Goal: Entertainment & Leisure: Consume media (video, audio)

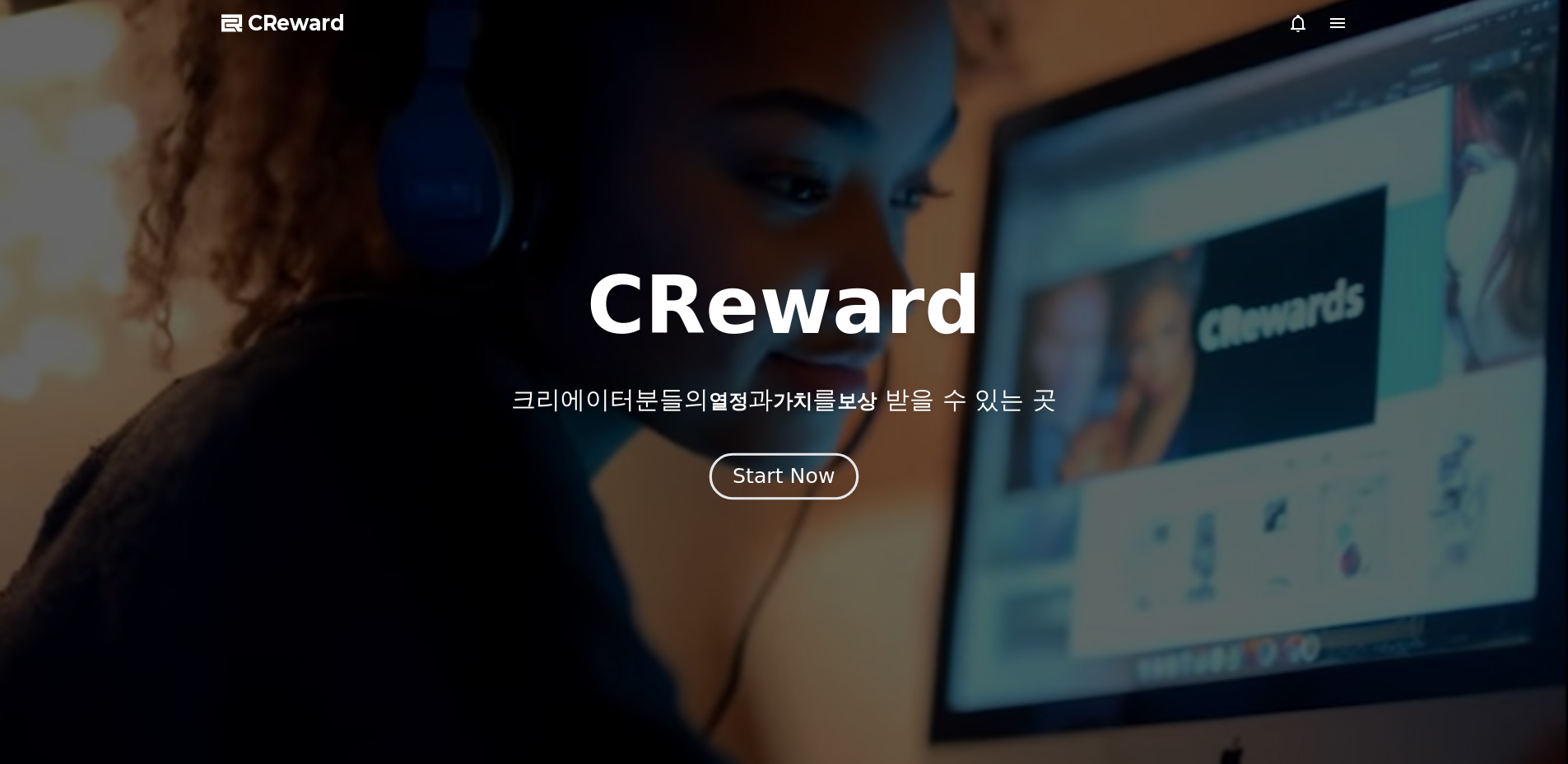
click at [754, 478] on div "Start Now" at bounding box center [784, 475] width 102 height 28
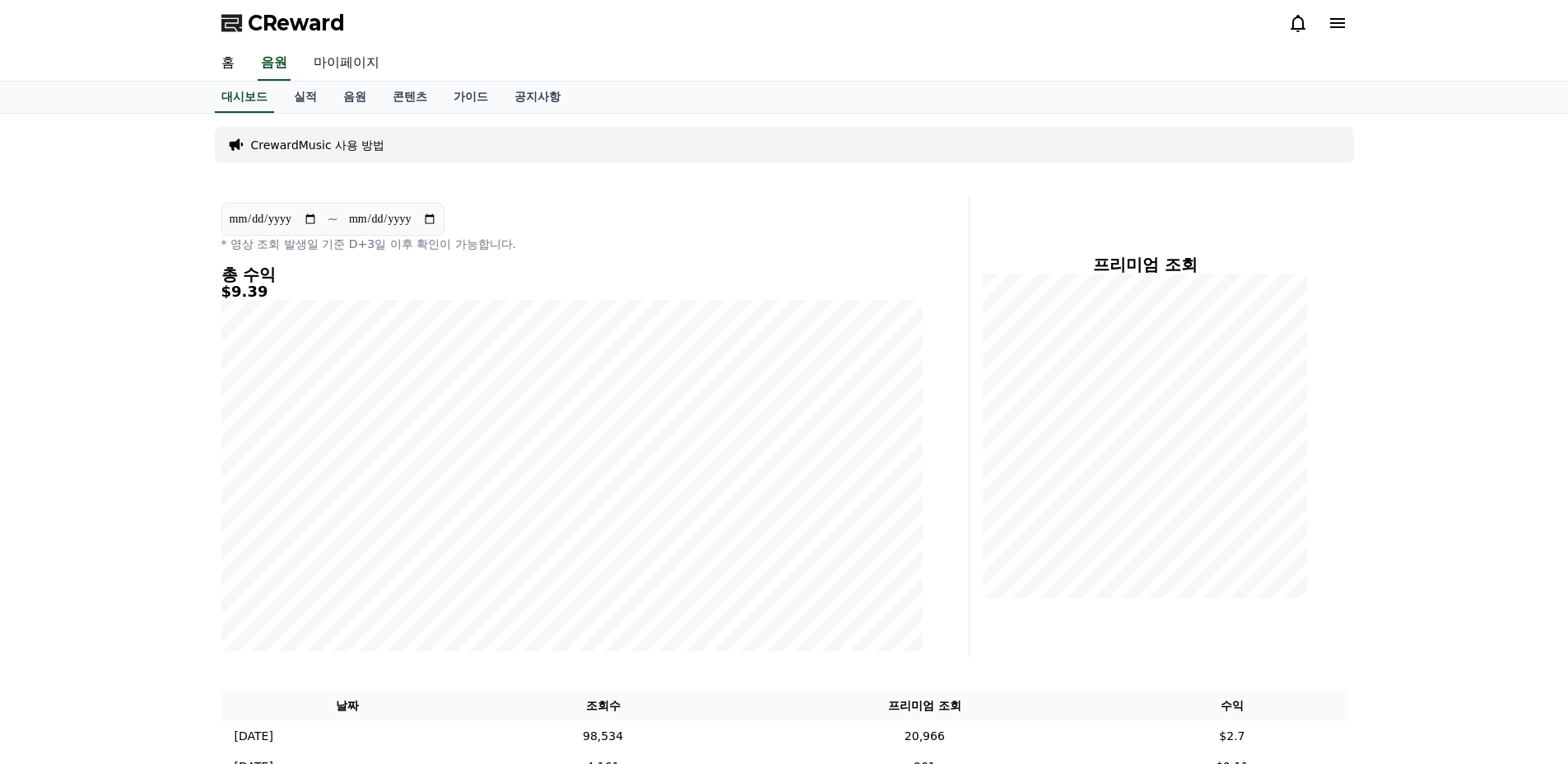
click at [341, 61] on link "마이페이지" at bounding box center [346, 64] width 92 height 35
select select "**********"
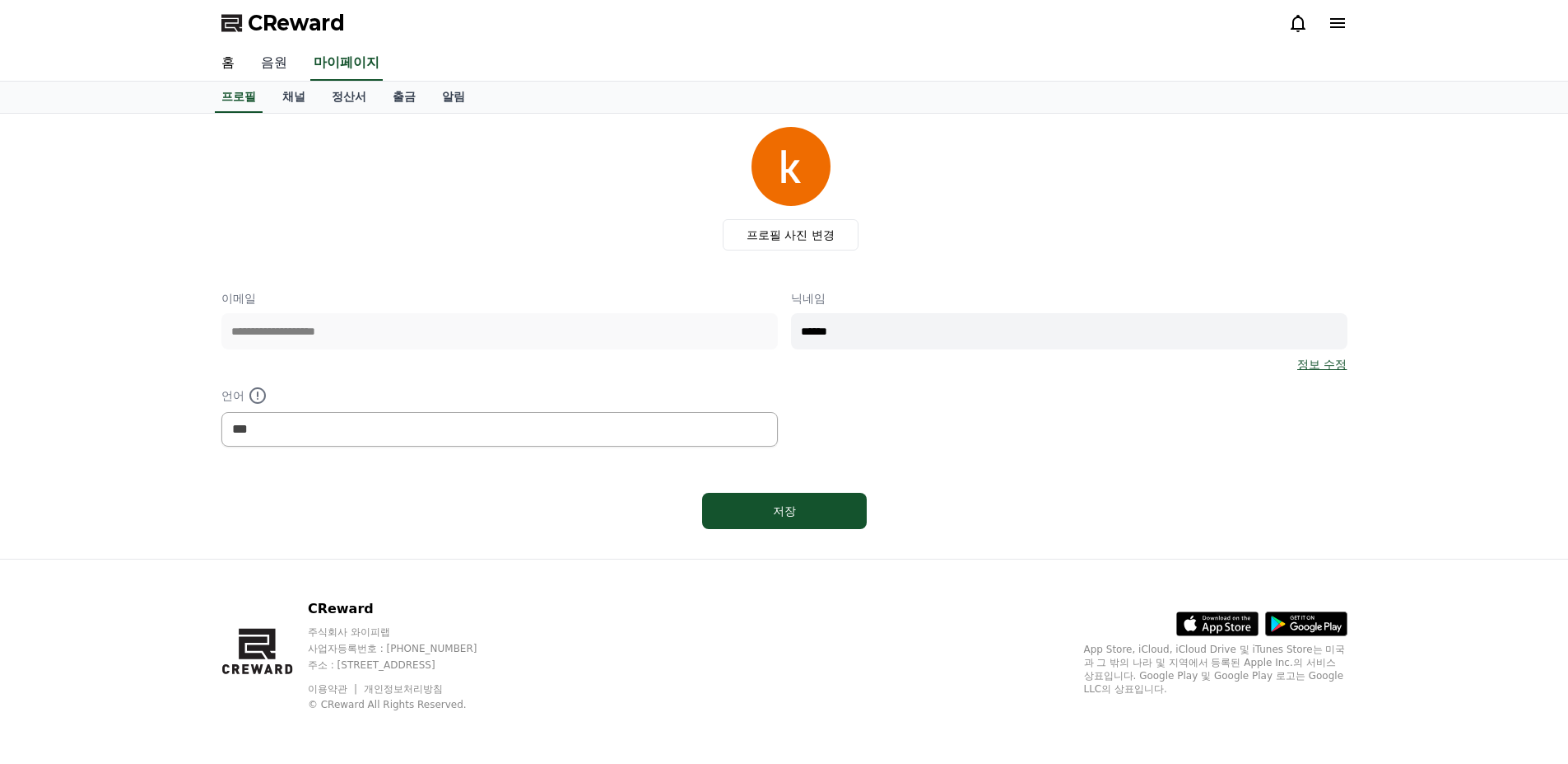
click at [283, 60] on link "음원" at bounding box center [274, 64] width 53 height 35
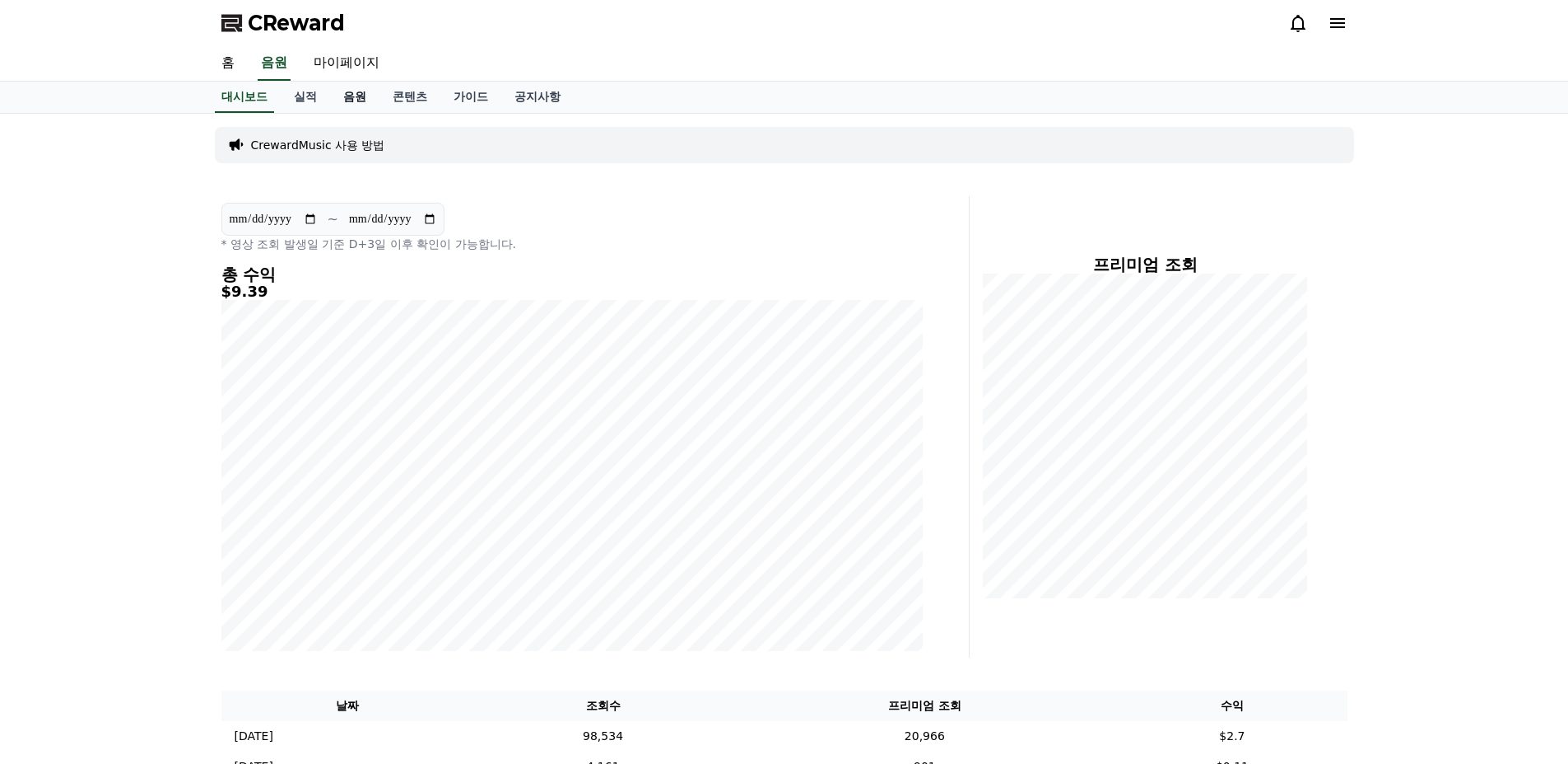
click at [359, 96] on link "음원" at bounding box center [355, 97] width 49 height 31
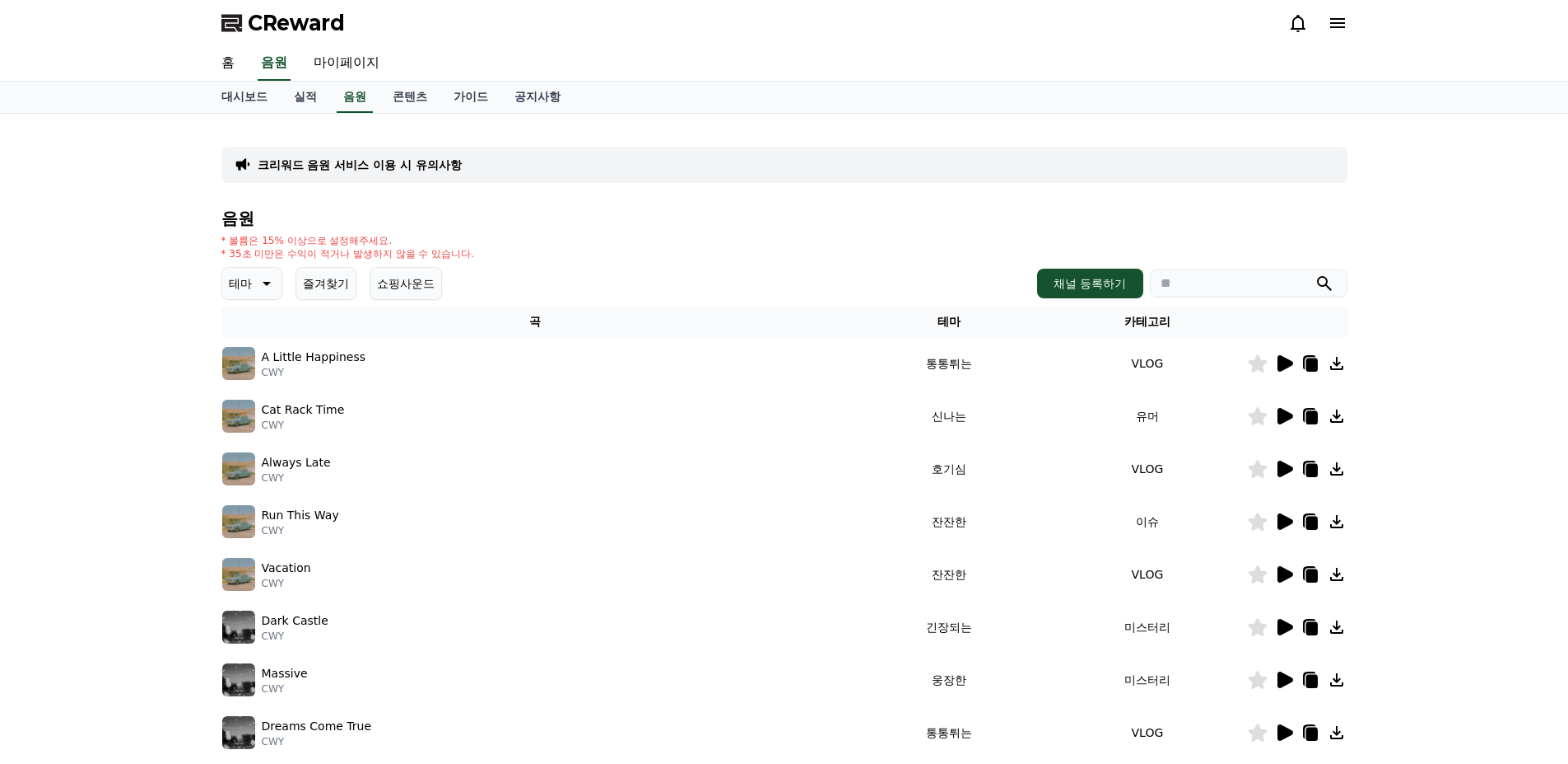
click at [1470, 348] on div "크리워드 음원 서비스 이용 시 유의사항 음원 * 볼륨은 15% 이상으로 설정해주세요. * 35초 미만은 수익이 적거나 발생하지 않을 수 있습니…" at bounding box center [784, 512] width 1568 height 797
click at [1282, 525] on icon at bounding box center [1285, 522] width 15 height 16
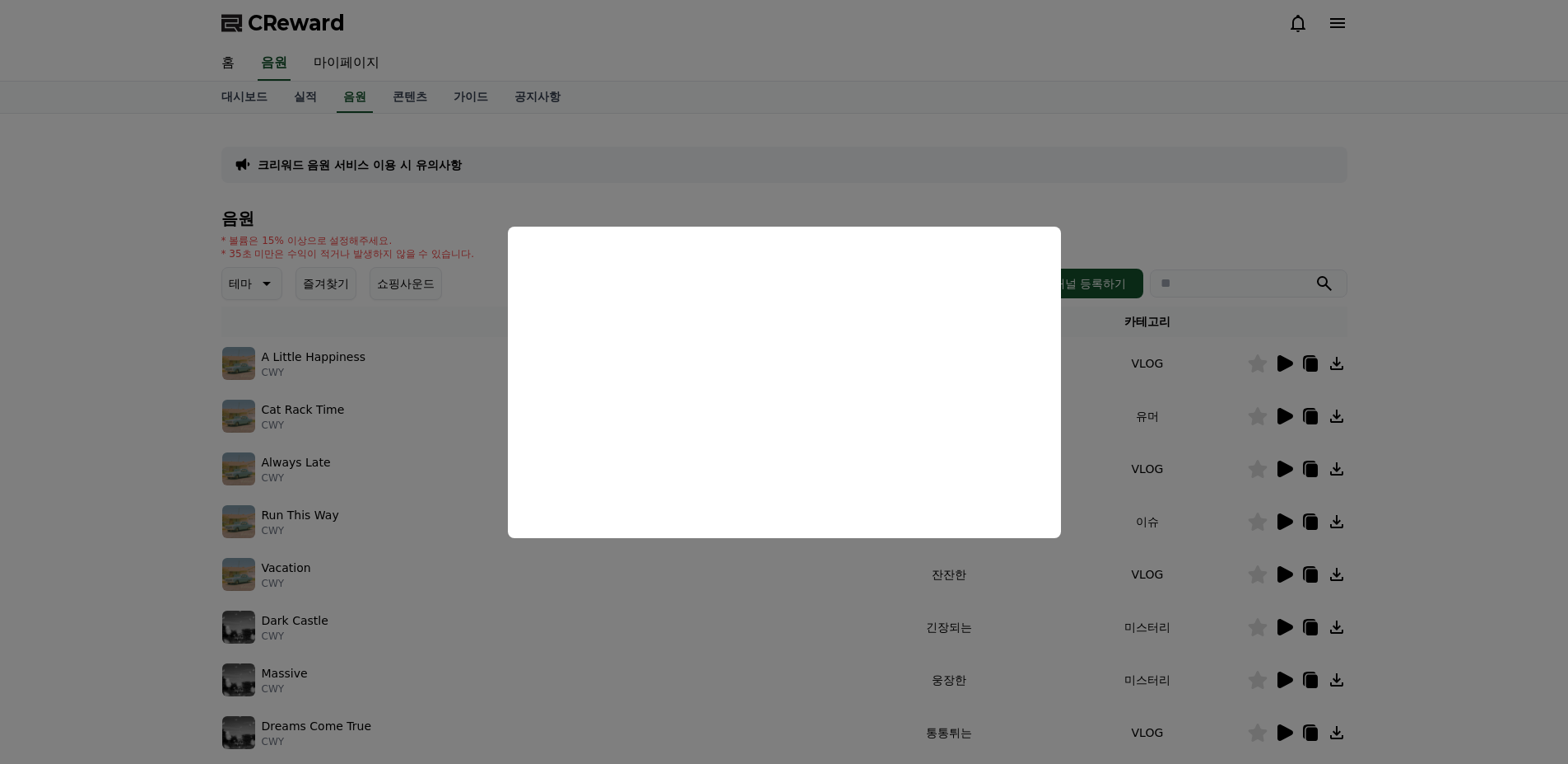
click at [1144, 203] on button "close modal" at bounding box center [784, 382] width 1568 height 764
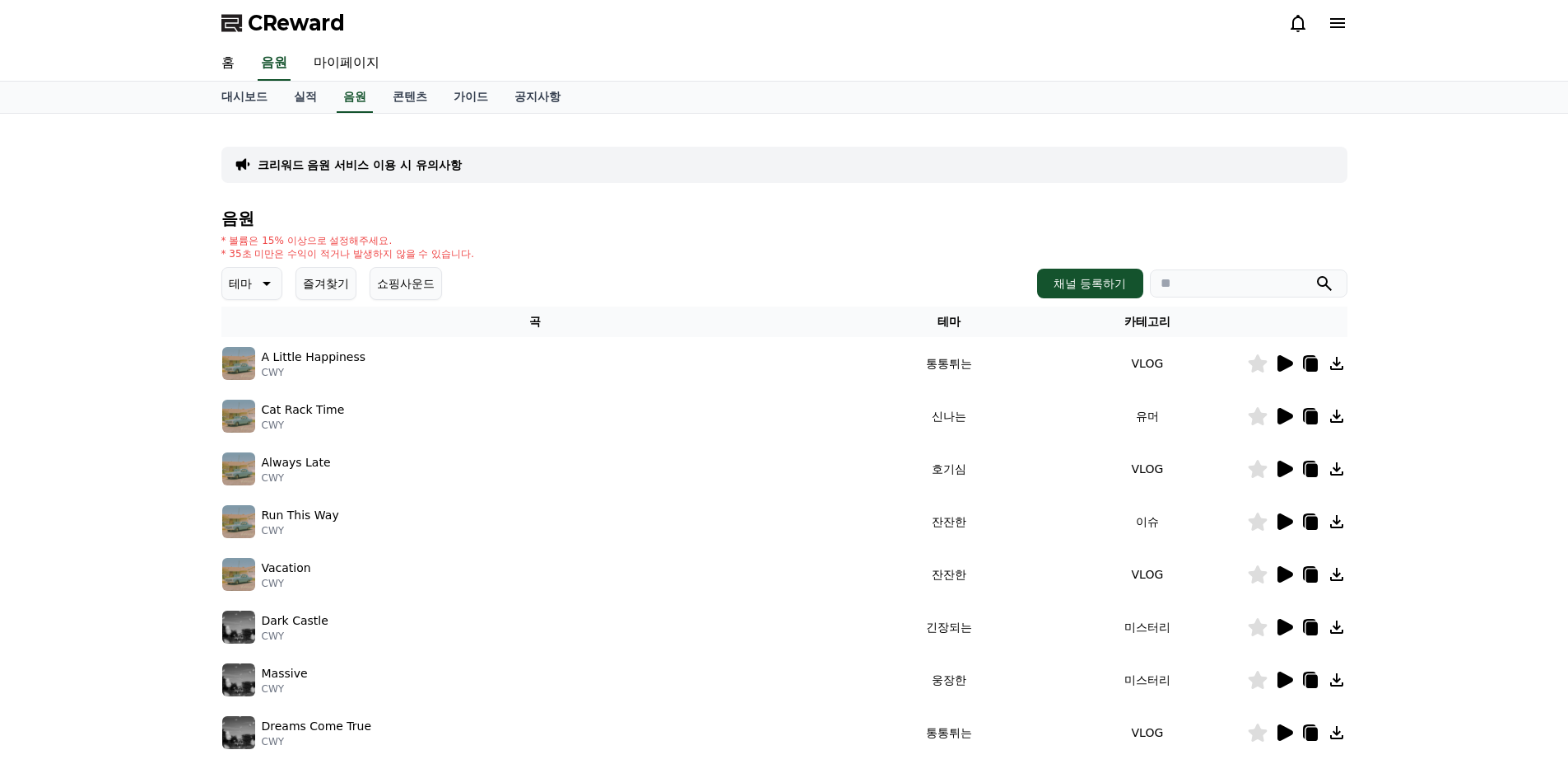
click at [253, 288] on button "테마" at bounding box center [251, 283] width 61 height 33
click at [252, 393] on button "잔잔한" at bounding box center [248, 393] width 47 height 36
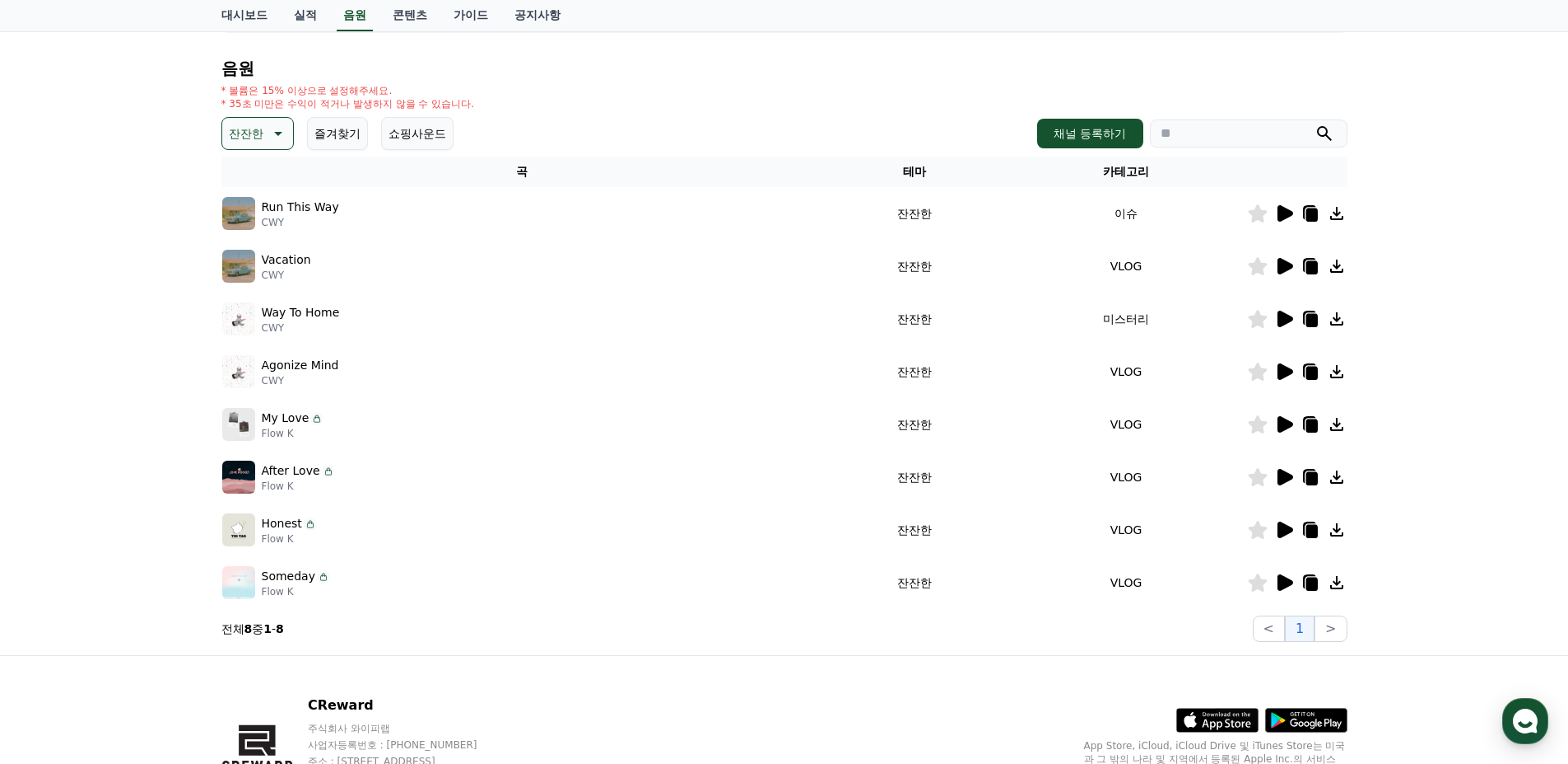
scroll to position [165, 0]
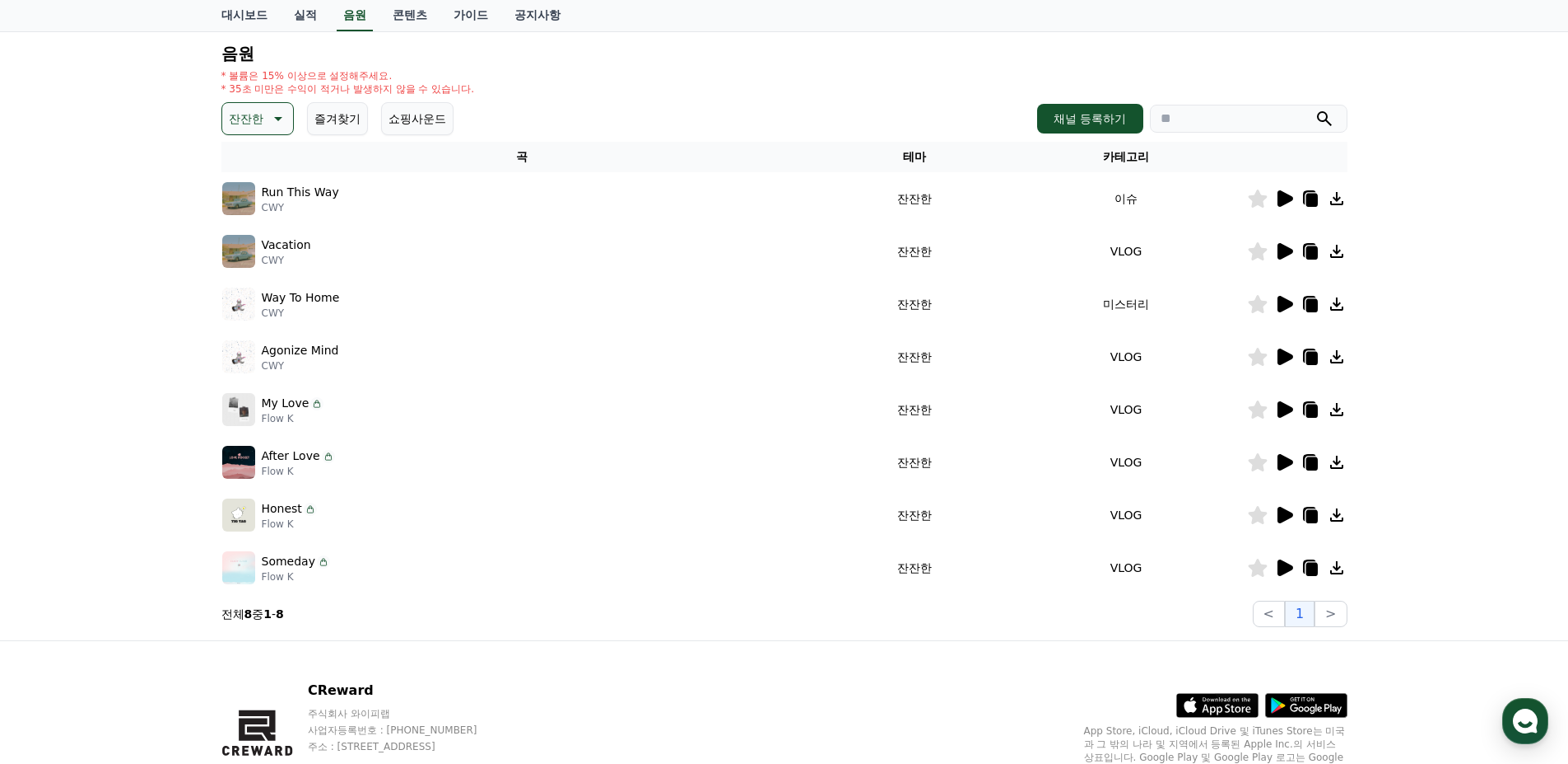
click at [1289, 453] on icon at bounding box center [1284, 463] width 20 height 20
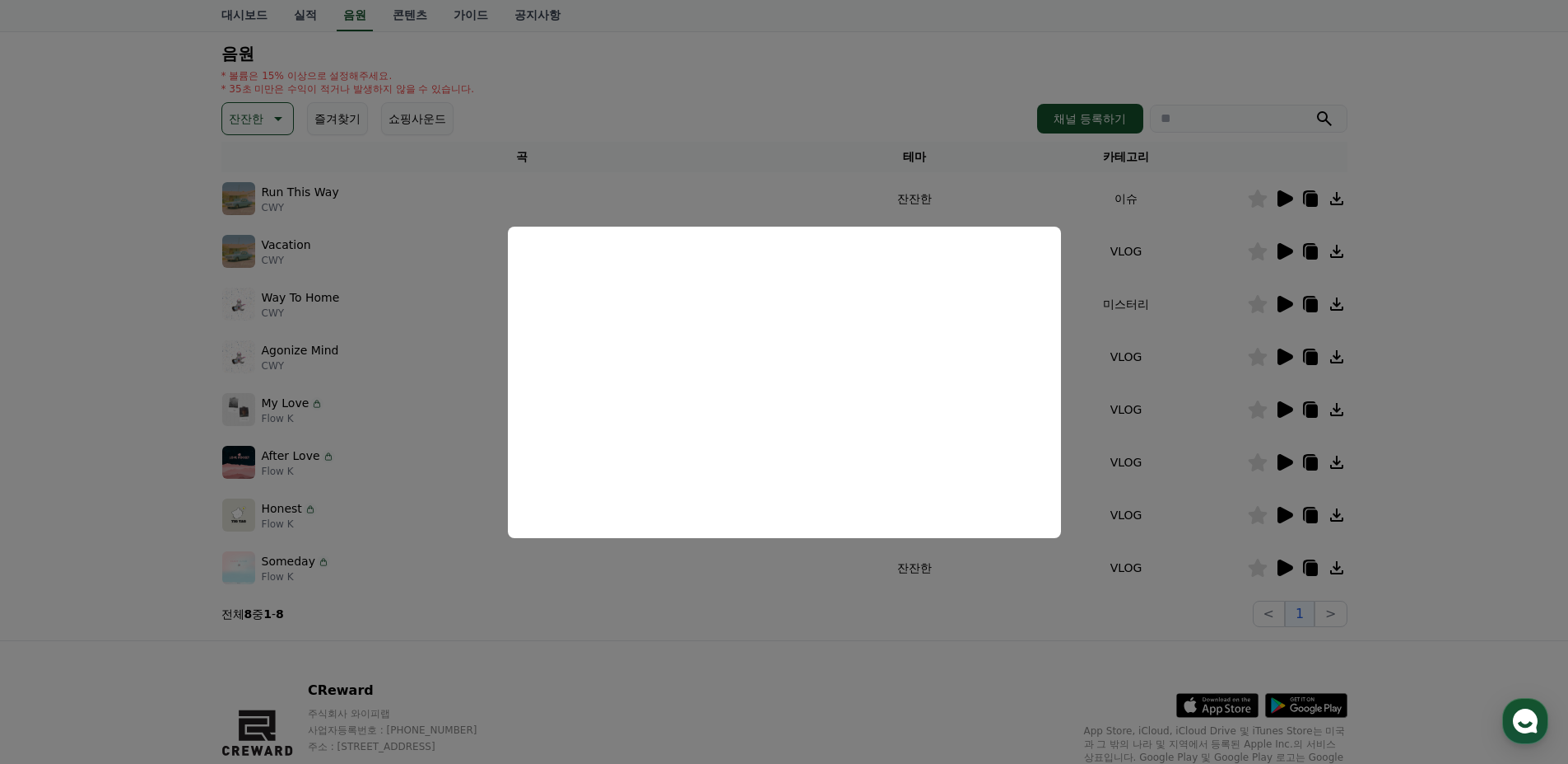
click at [1008, 617] on button "close modal" at bounding box center [784, 382] width 1568 height 764
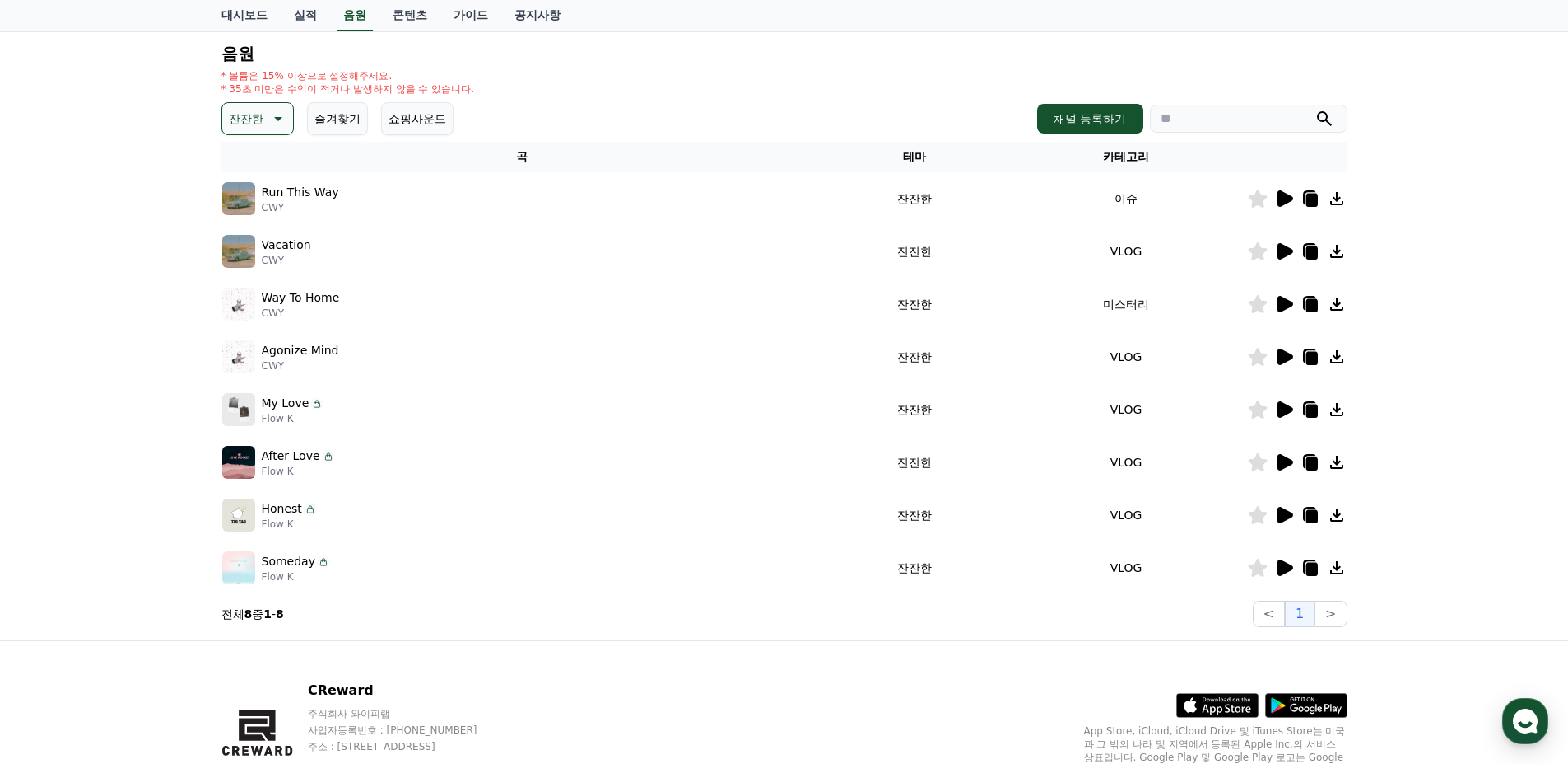
click at [1309, 460] on icon at bounding box center [1311, 463] width 12 height 13
click at [1265, 568] on icon at bounding box center [1258, 567] width 20 height 18
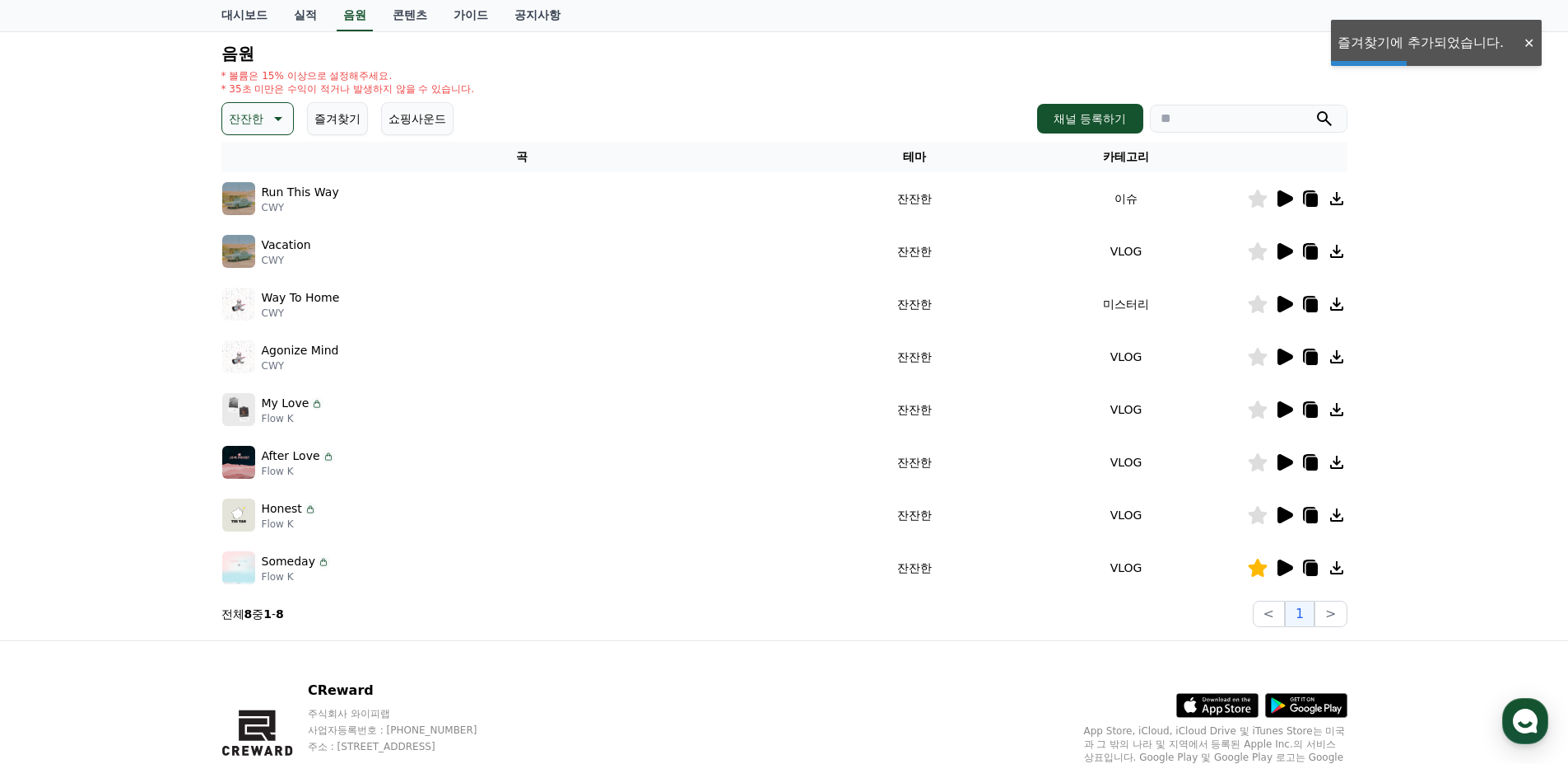
drag, startPoint x: 1259, startPoint y: 565, endPoint x: 1209, endPoint y: 554, distance: 51.2
click at [1257, 565] on icon at bounding box center [1257, 567] width 19 height 18
click at [1254, 463] on icon at bounding box center [1257, 463] width 19 height 18
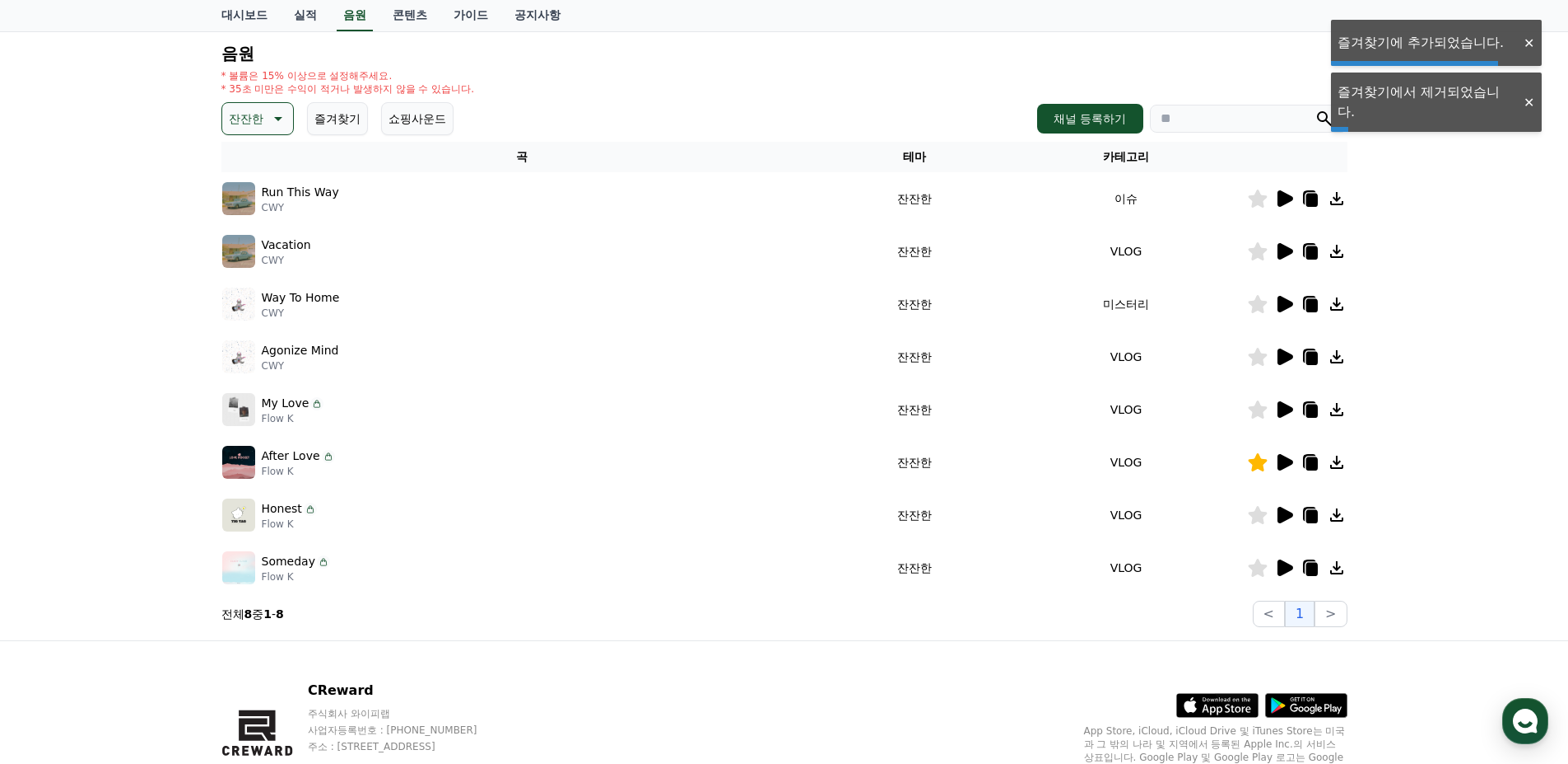
click at [1283, 563] on icon at bounding box center [1285, 567] width 15 height 16
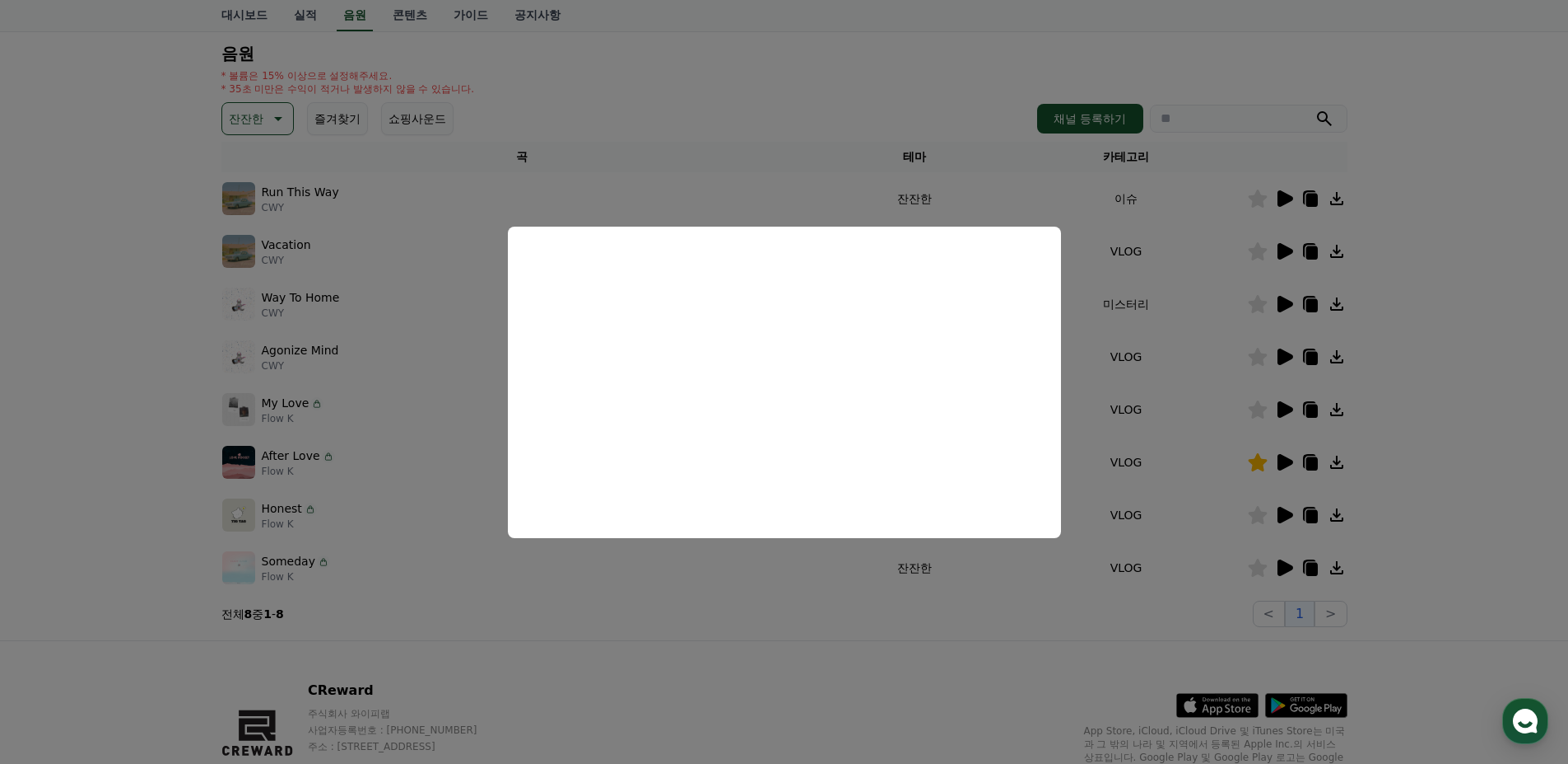
drag, startPoint x: 971, startPoint y: 615, endPoint x: 886, endPoint y: 604, distance: 85.7
click at [971, 615] on button "close modal" at bounding box center [784, 382] width 1568 height 764
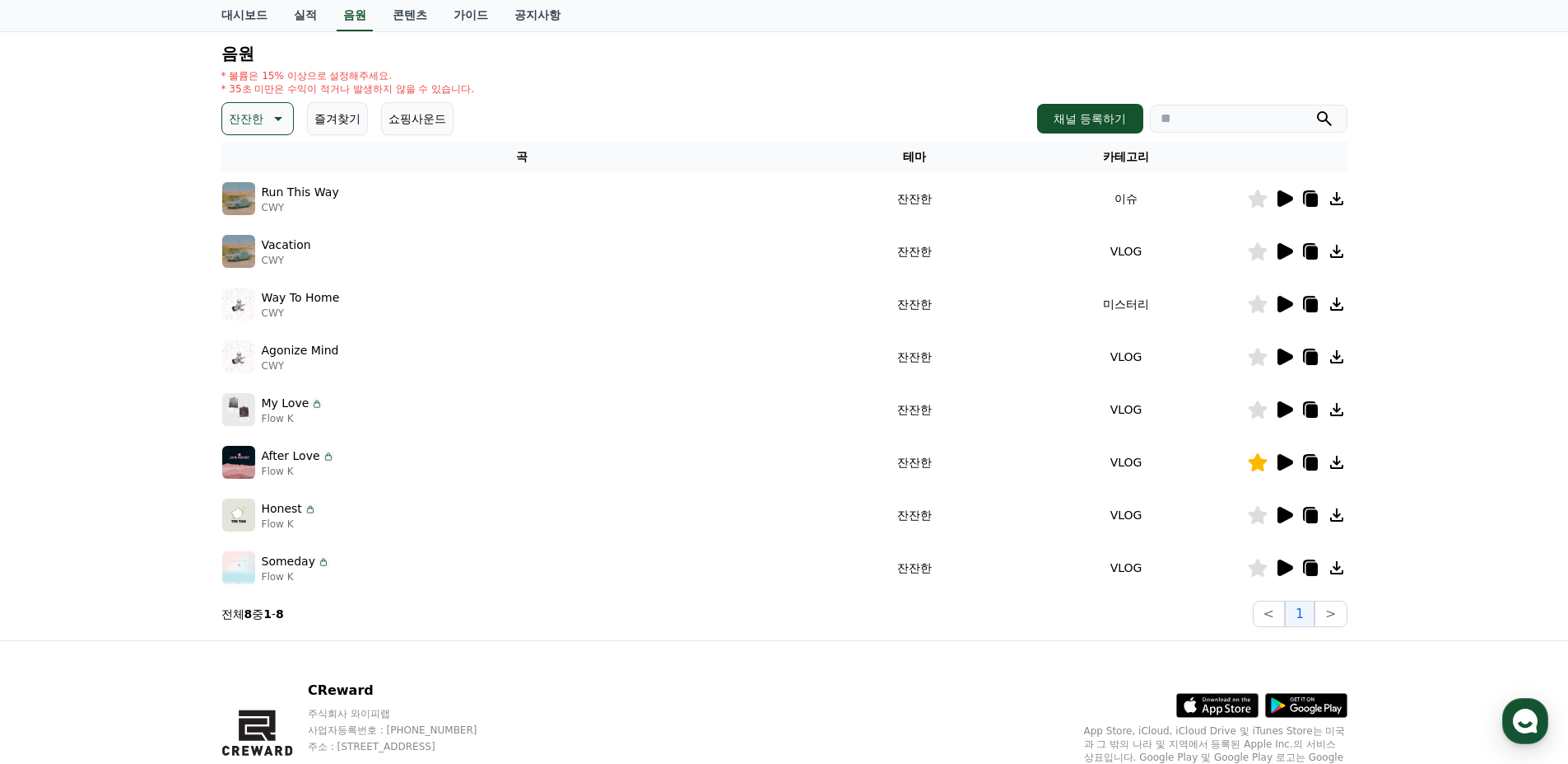
click at [1308, 565] on icon at bounding box center [1311, 569] width 12 height 13
click at [1280, 513] on icon at bounding box center [1285, 514] width 15 height 16
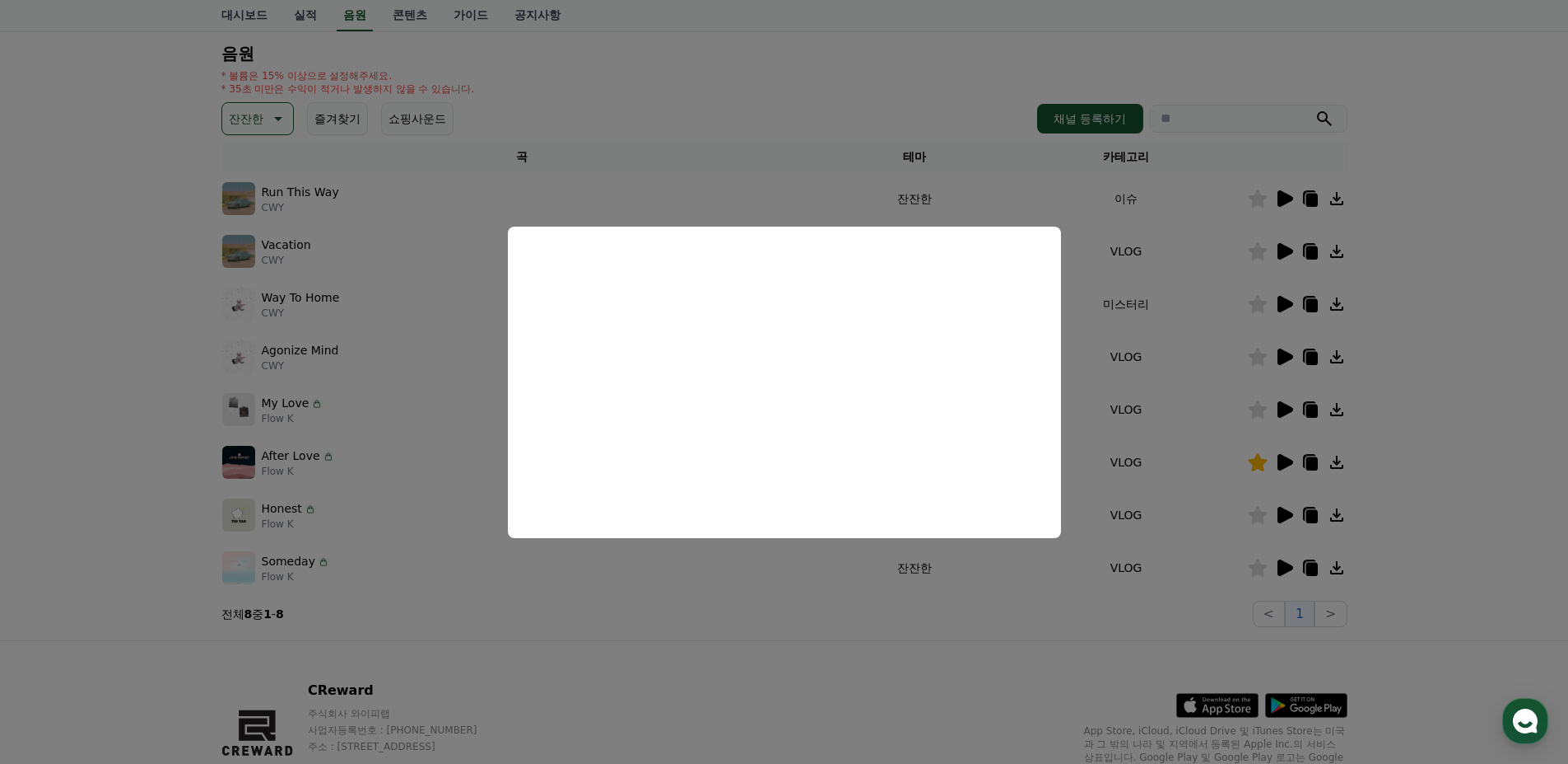
click at [1476, 529] on button "close modal" at bounding box center [784, 382] width 1568 height 764
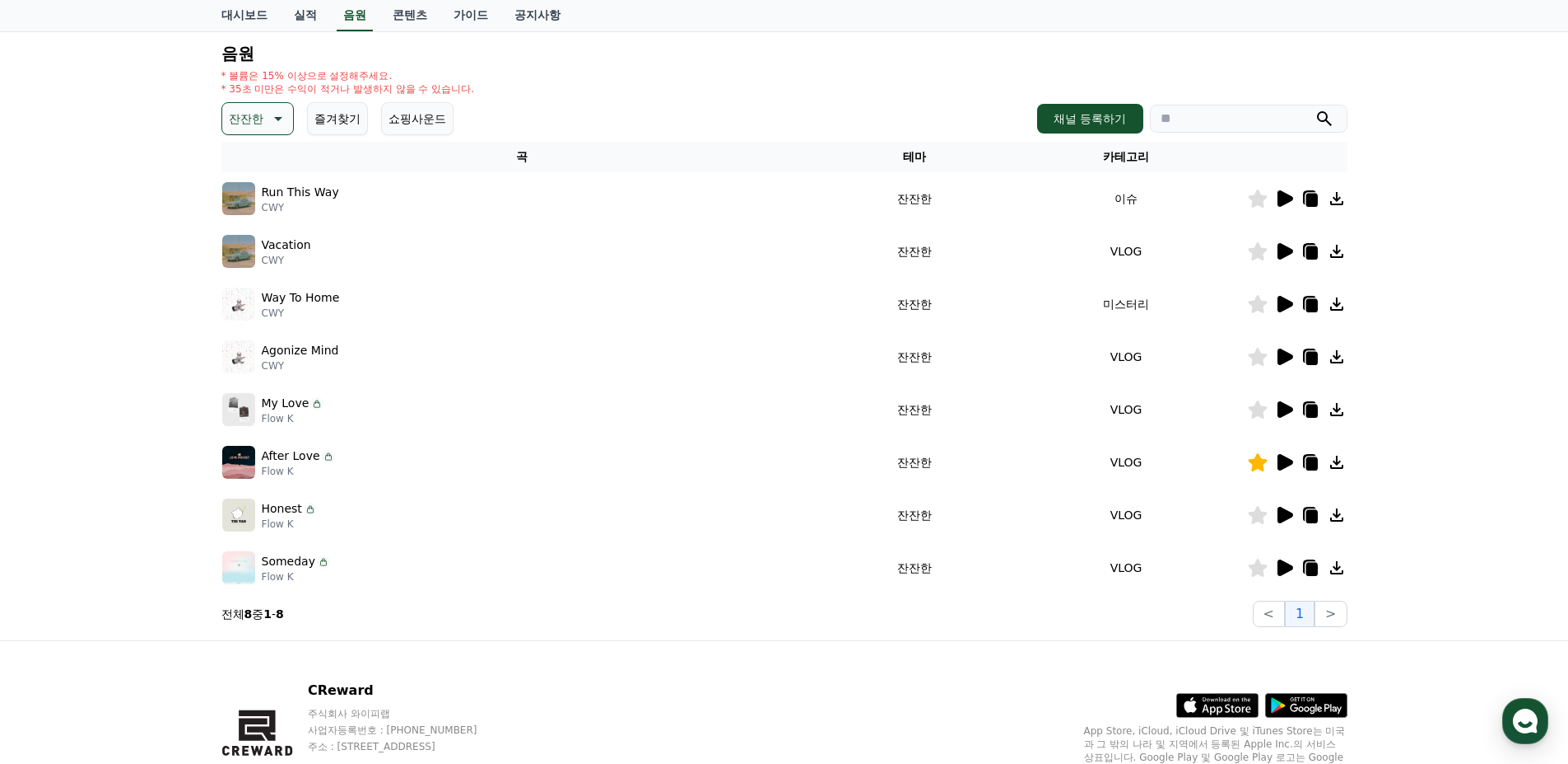
click at [1288, 405] on icon at bounding box center [1285, 410] width 15 height 16
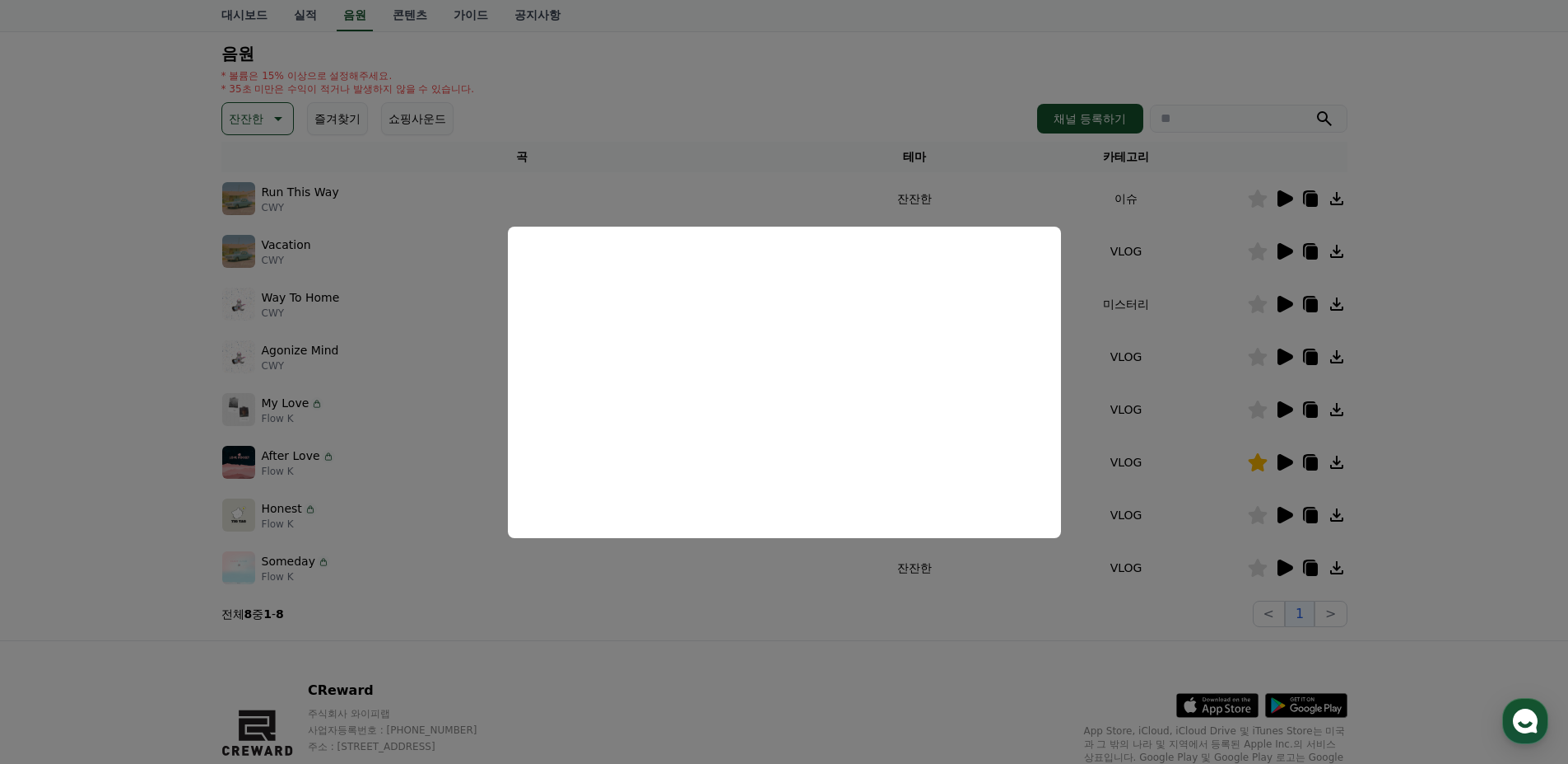
click at [1472, 377] on button "close modal" at bounding box center [784, 382] width 1568 height 764
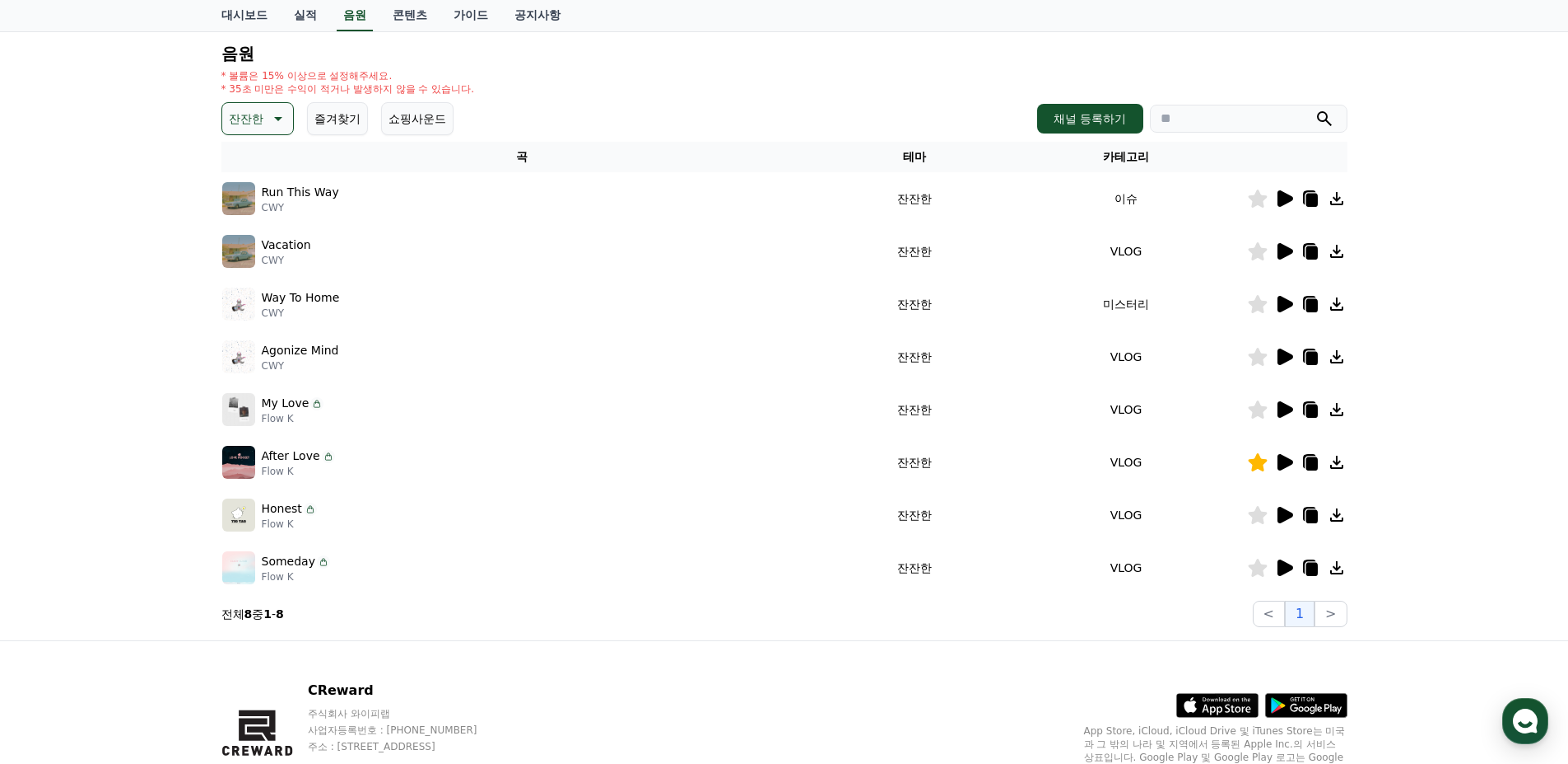
click at [1285, 515] on icon at bounding box center [1285, 514] width 15 height 16
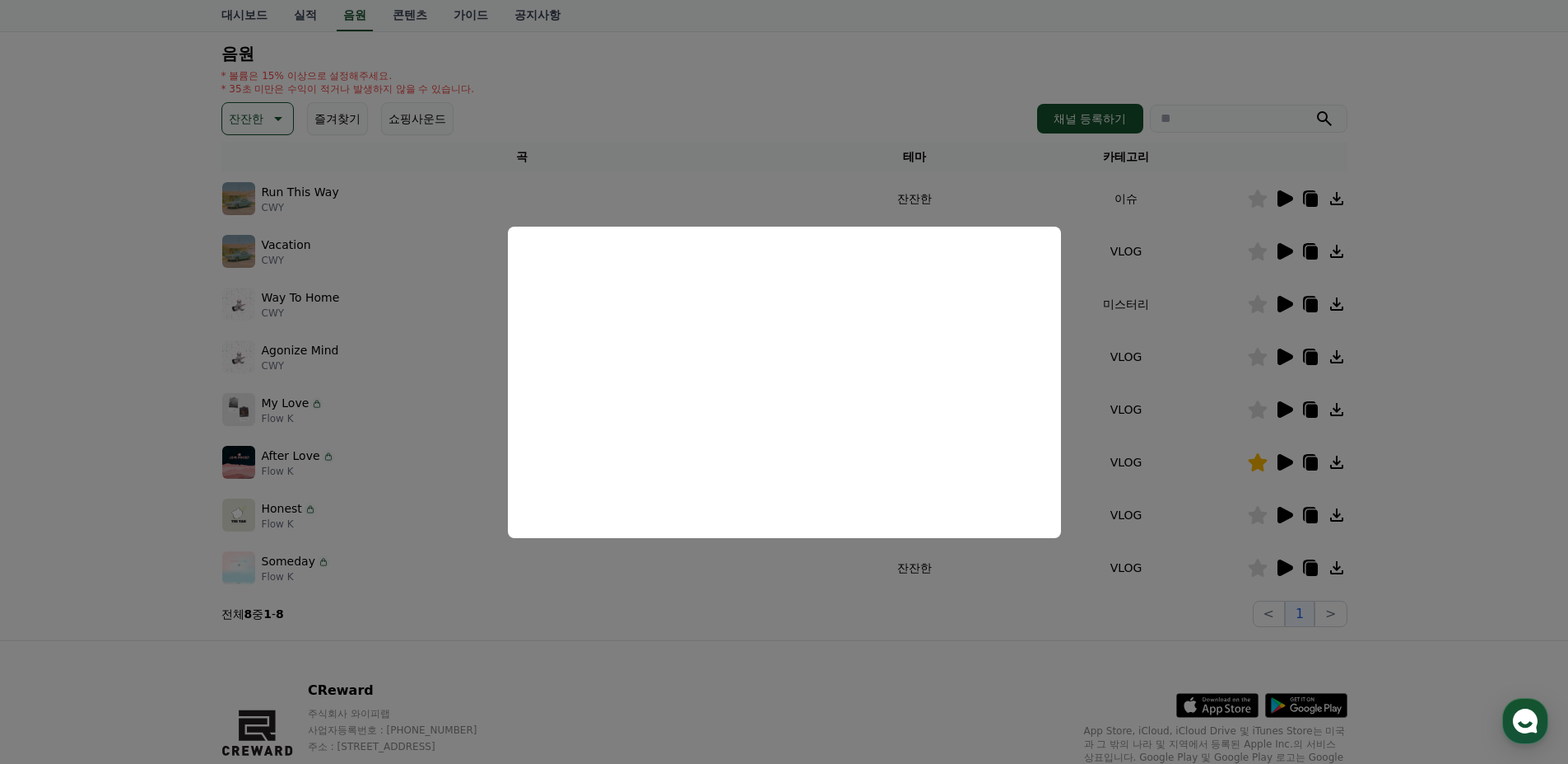
click at [1445, 474] on button "close modal" at bounding box center [784, 382] width 1568 height 764
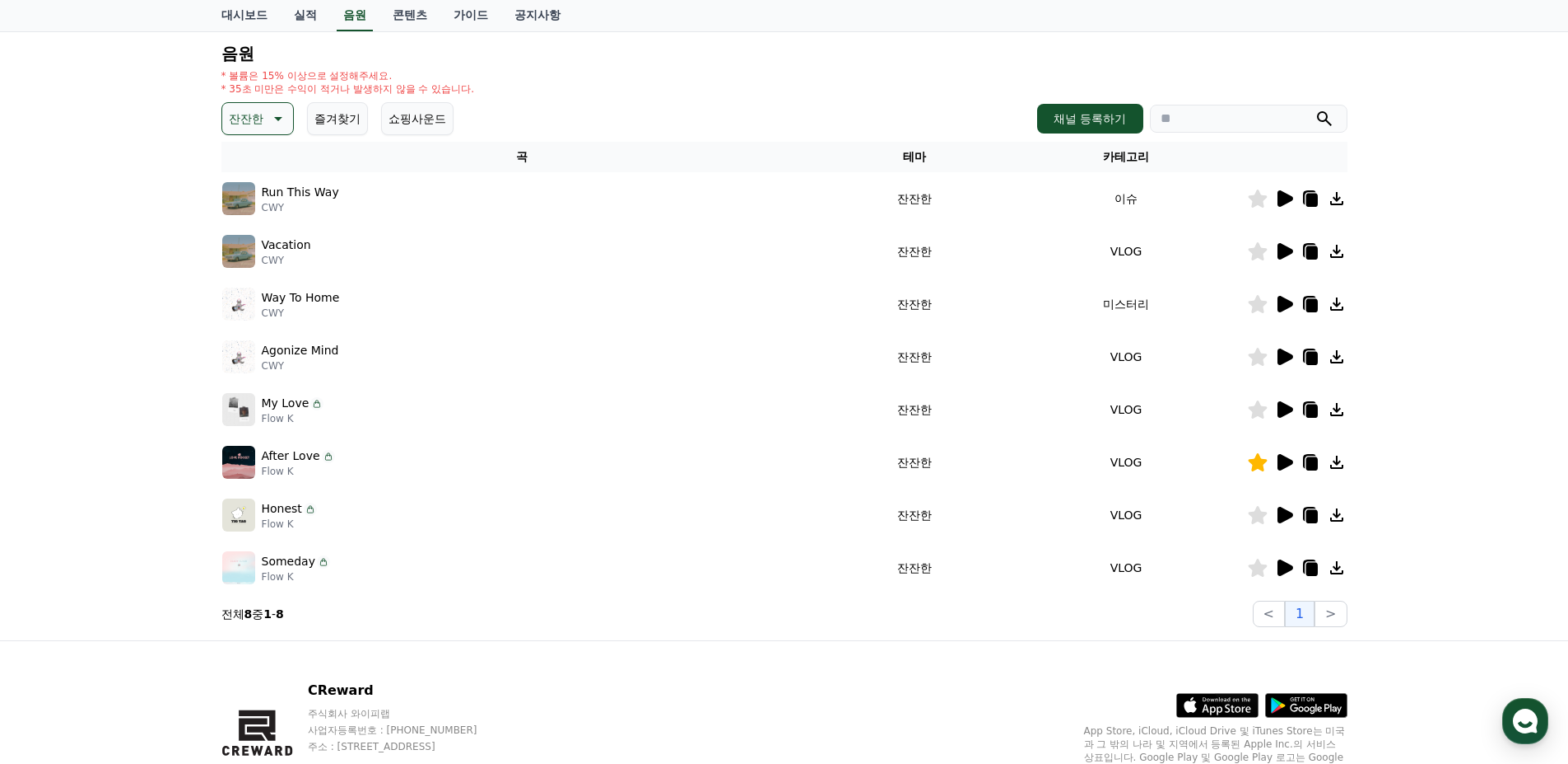
click at [1285, 405] on icon at bounding box center [1285, 410] width 15 height 16
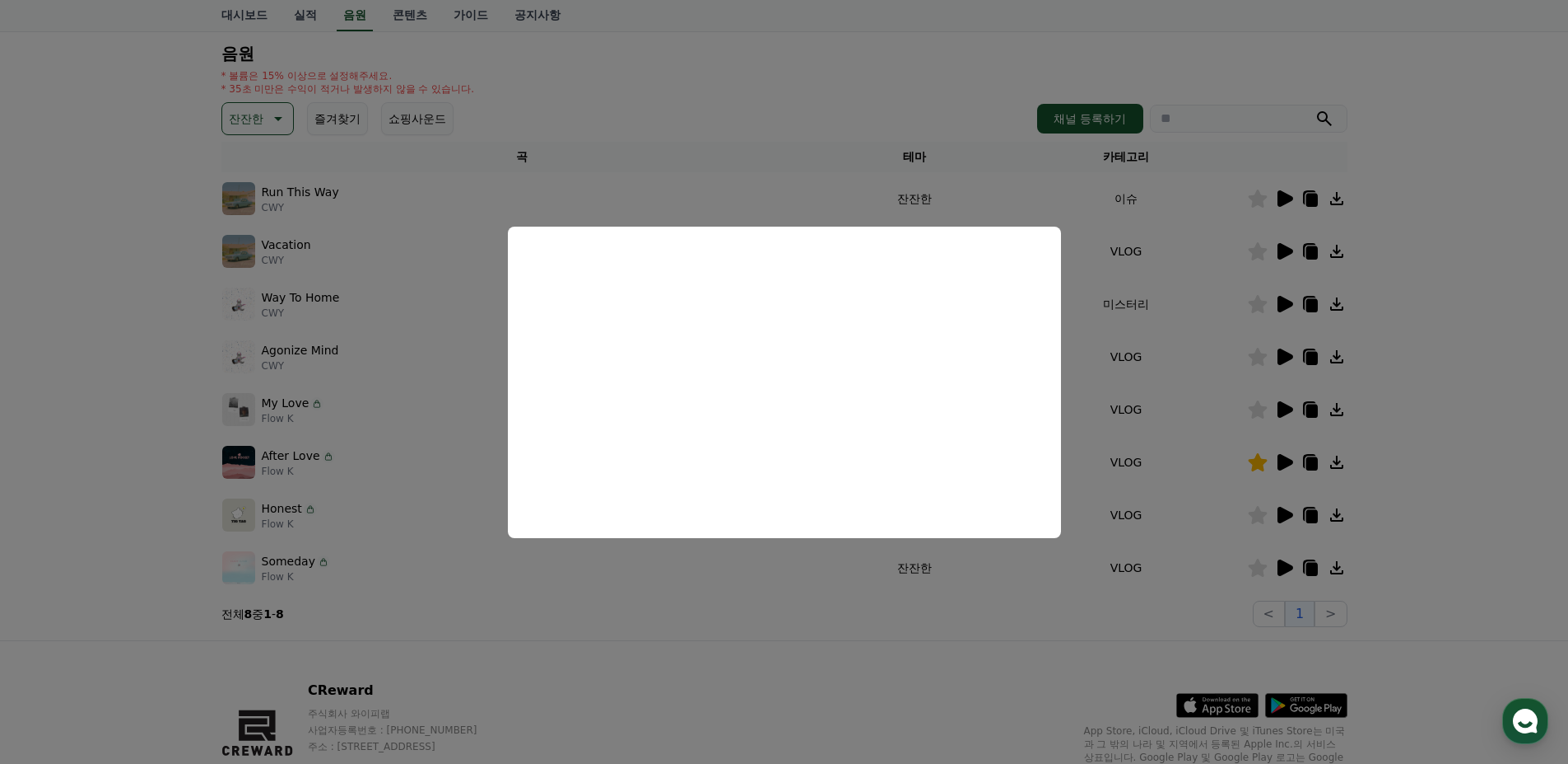
drag, startPoint x: 1522, startPoint y: 394, endPoint x: 1479, endPoint y: 393, distance: 43.0
click at [1518, 396] on button "close modal" at bounding box center [784, 382] width 1568 height 764
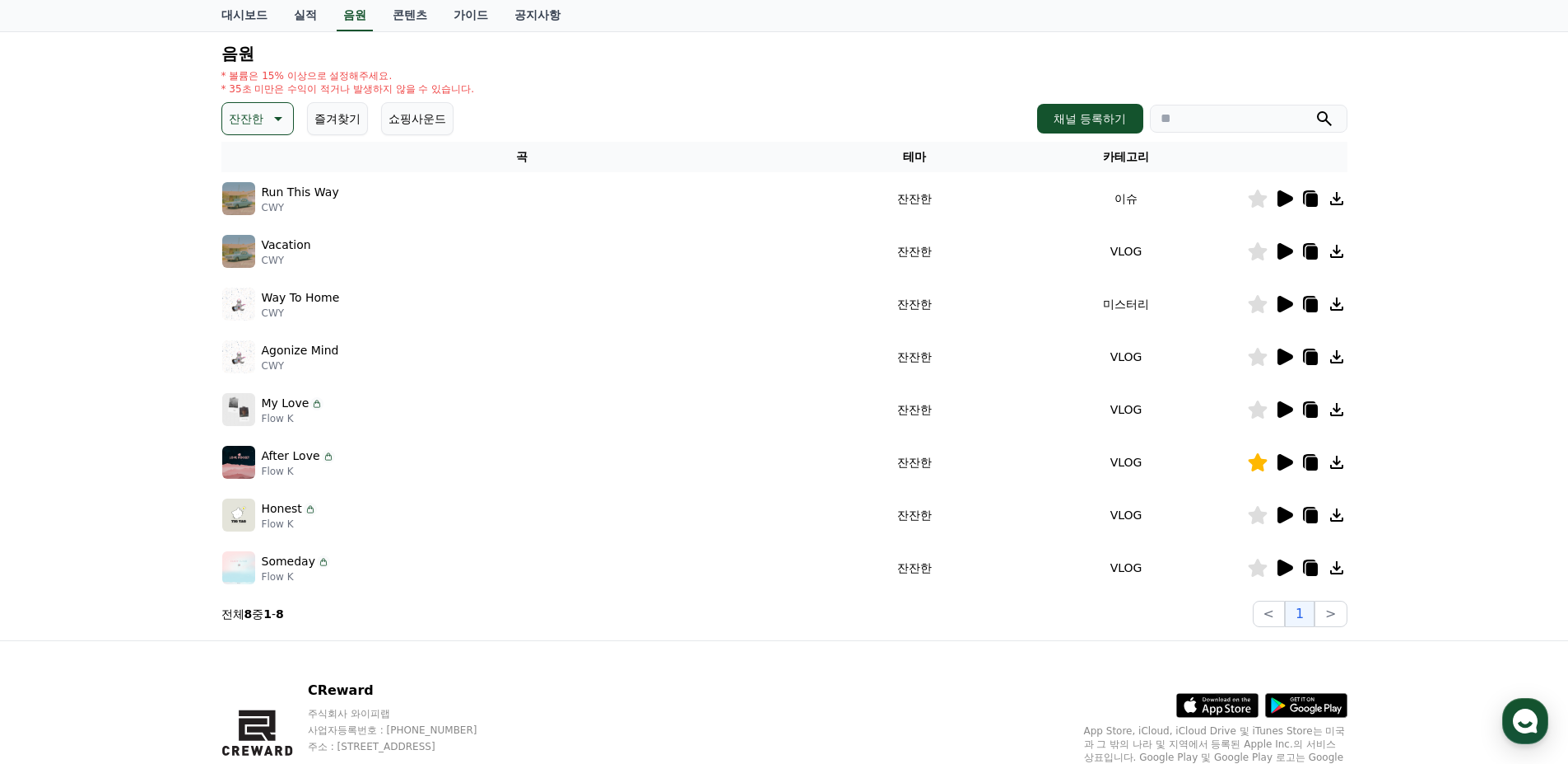
click at [1312, 408] on icon at bounding box center [1311, 411] width 12 height 13
click at [1464, 495] on div "크리워드 음원 서비스 이용 시 유의사항 음원 * 볼륨은 15% 이상으로 설정해주세요. * 35초 미만은 수익이 적거나 발생하지 않을 수 있습니…" at bounding box center [784, 294] width 1568 height 691
click at [1256, 411] on icon at bounding box center [1257, 410] width 19 height 18
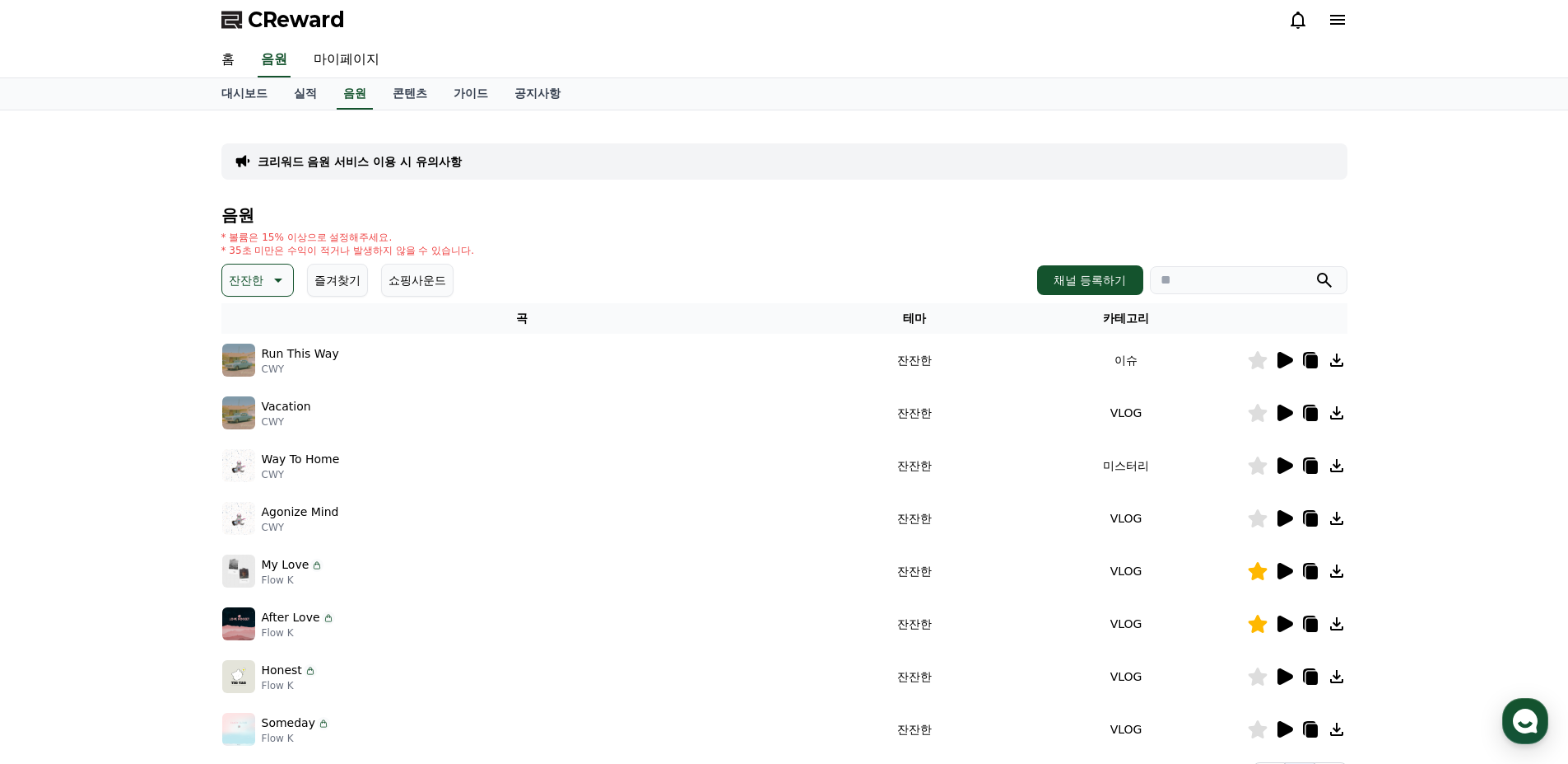
scroll to position [0, 0]
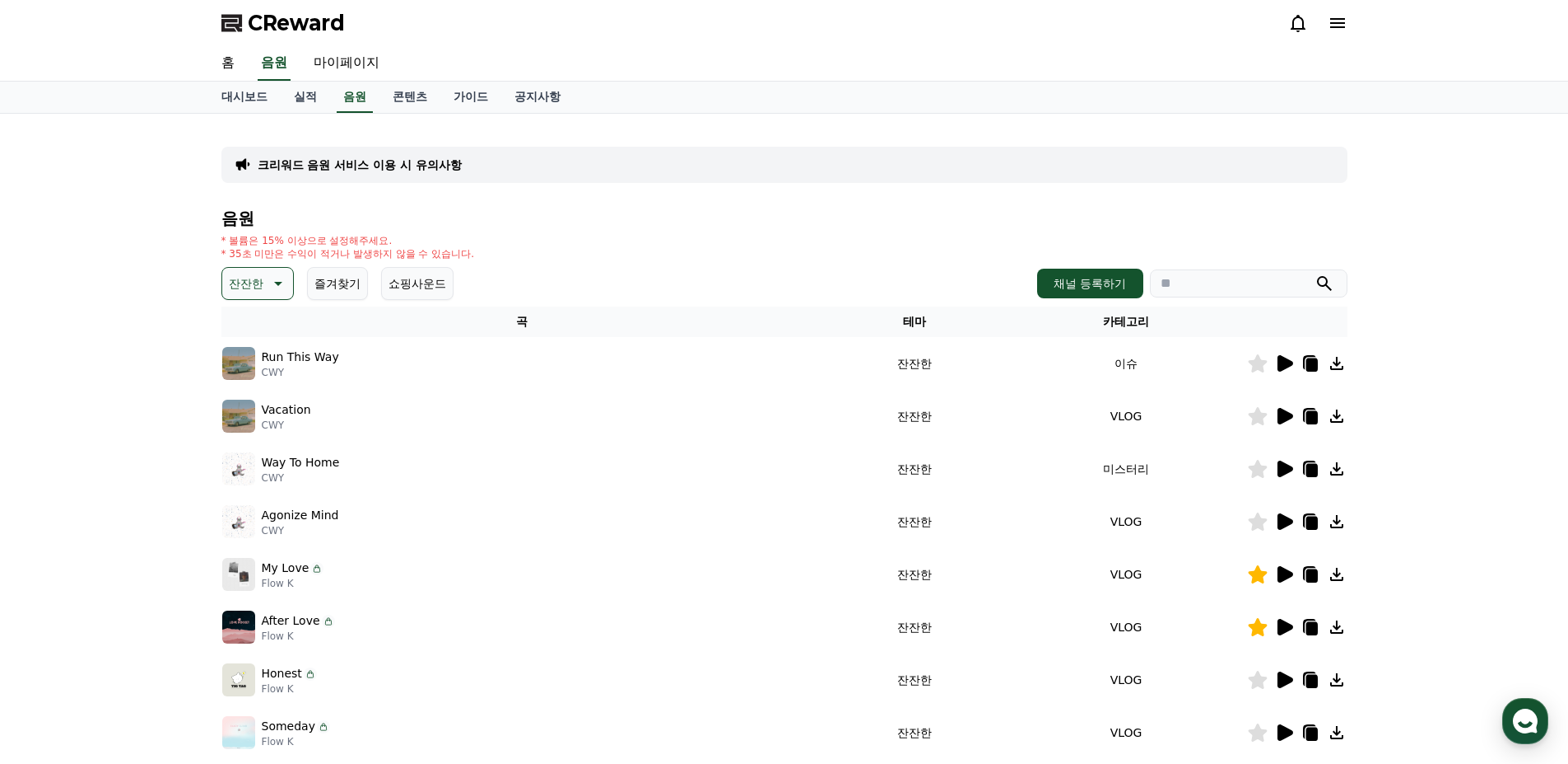
click at [290, 22] on span "CReward" at bounding box center [296, 23] width 97 height 26
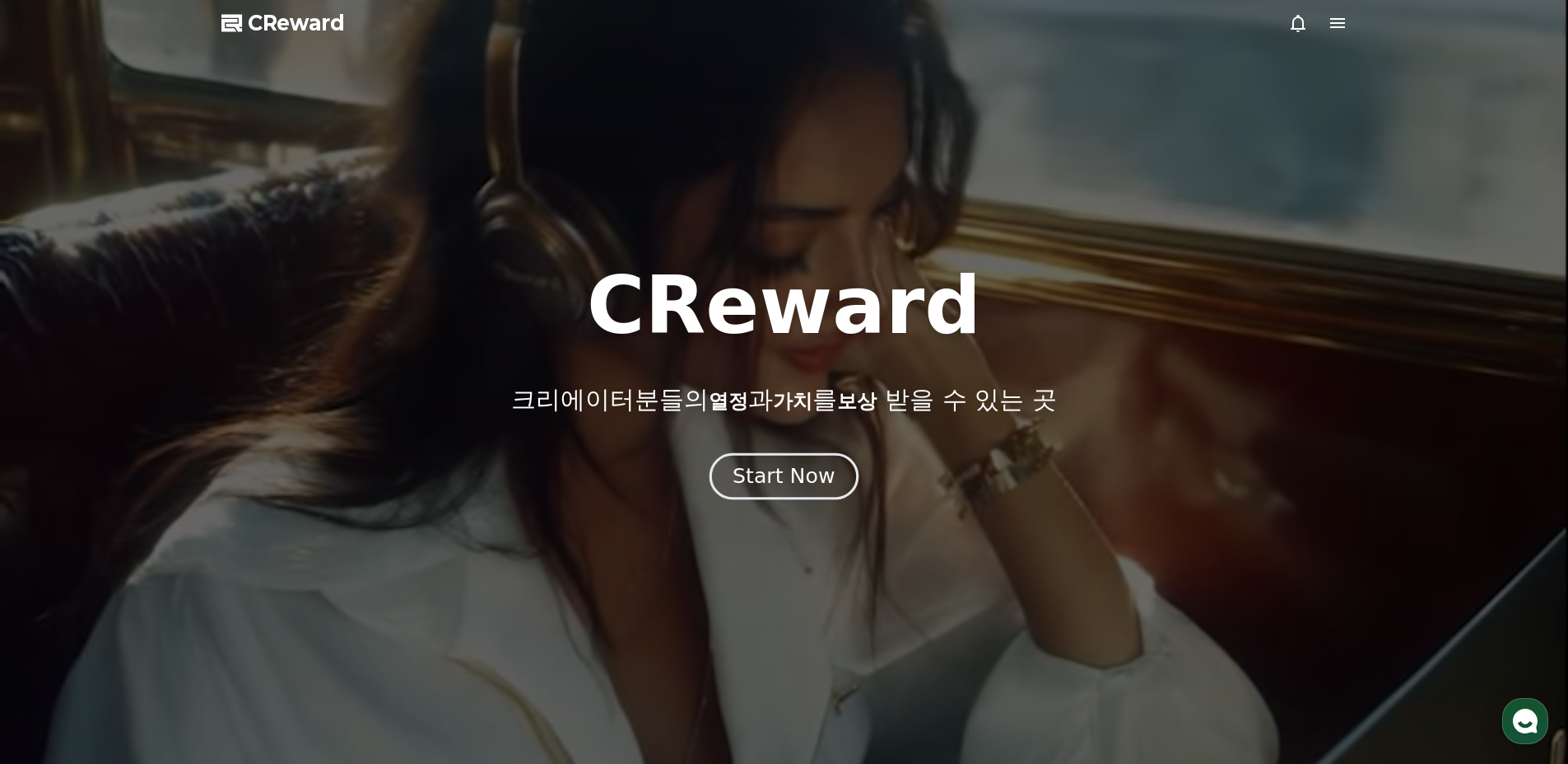
click at [808, 485] on div "Start Now" at bounding box center [784, 475] width 102 height 28
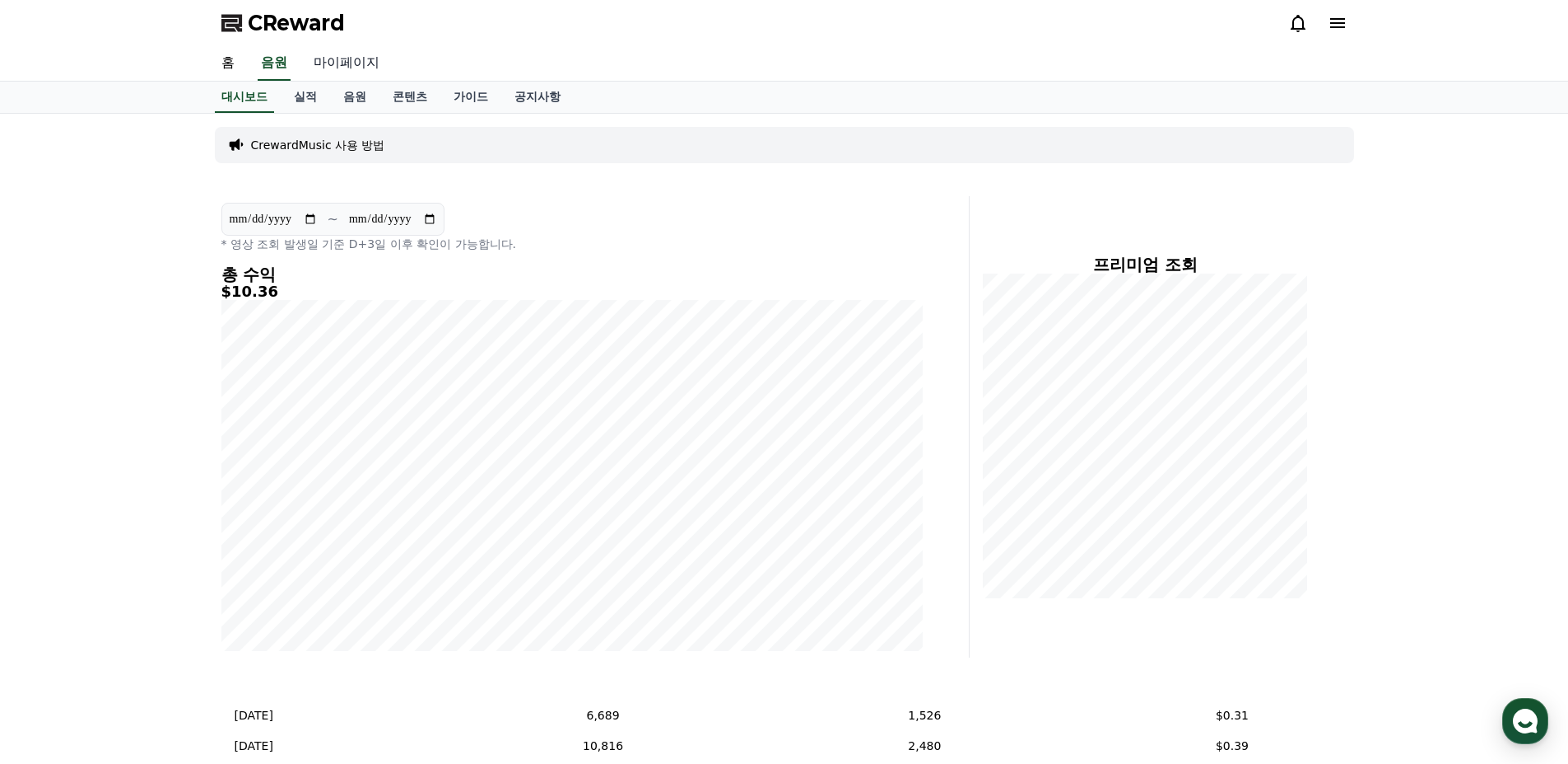
click at [336, 62] on link "마이페이지" at bounding box center [346, 64] width 92 height 35
select select "**********"
